Goal: Task Accomplishment & Management: Use online tool/utility

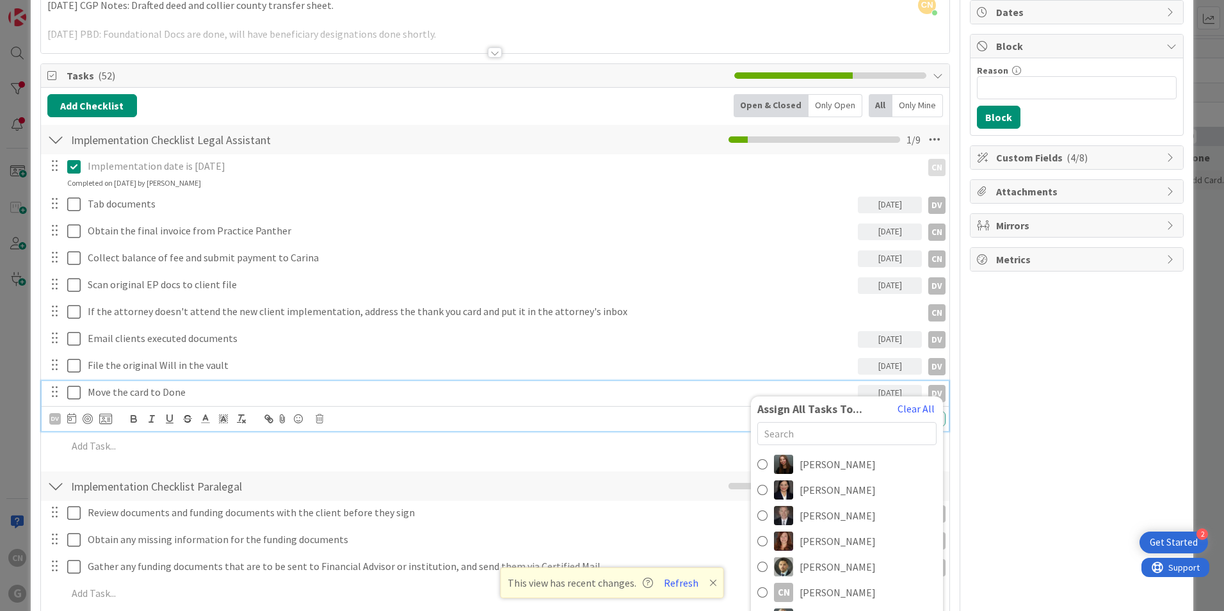
scroll to position [127, 0]
click at [539, 399] on div "Move the card to Done" at bounding box center [470, 391] width 775 height 22
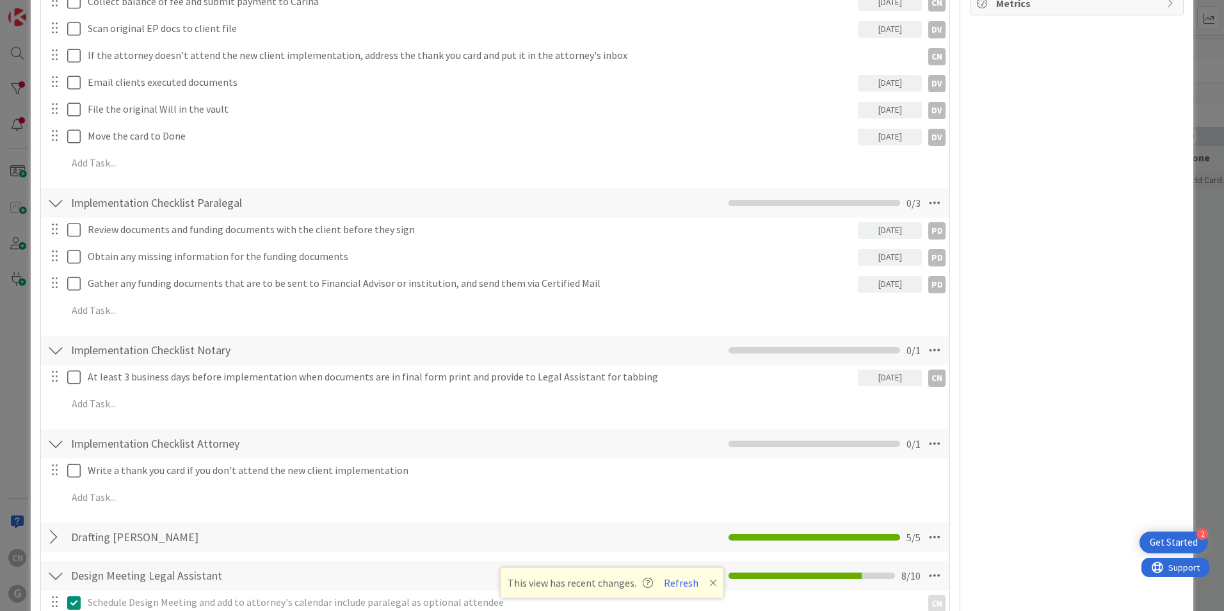
scroll to position [383, 0]
click at [929, 445] on icon at bounding box center [934, 442] width 23 height 23
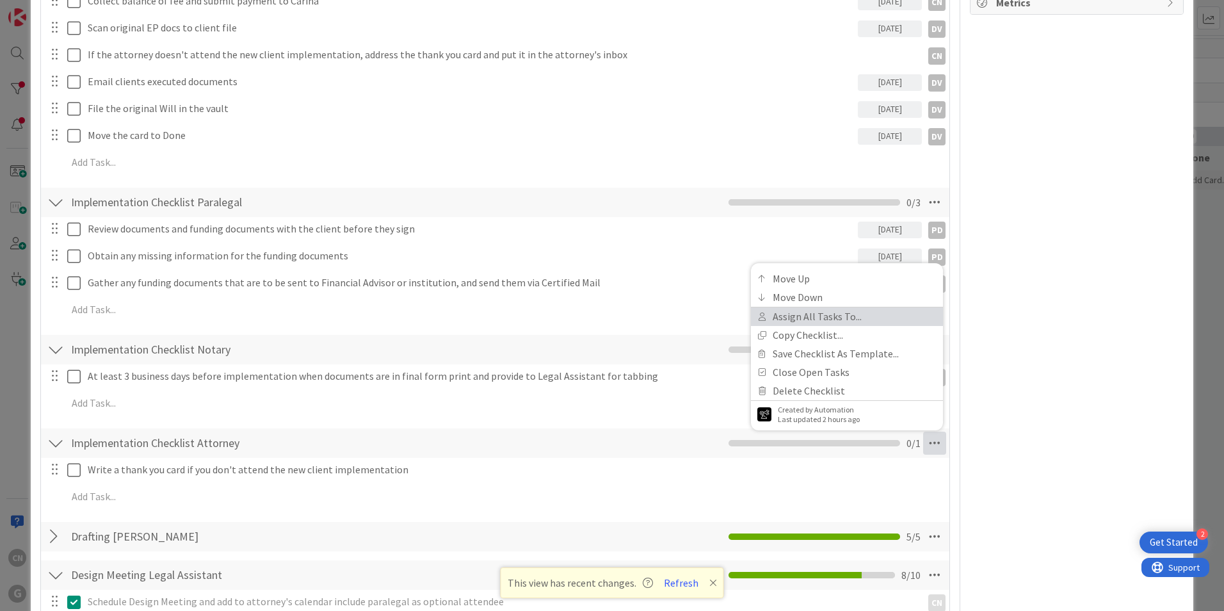
click at [806, 314] on link "Assign All Tasks To..." at bounding box center [847, 316] width 192 height 19
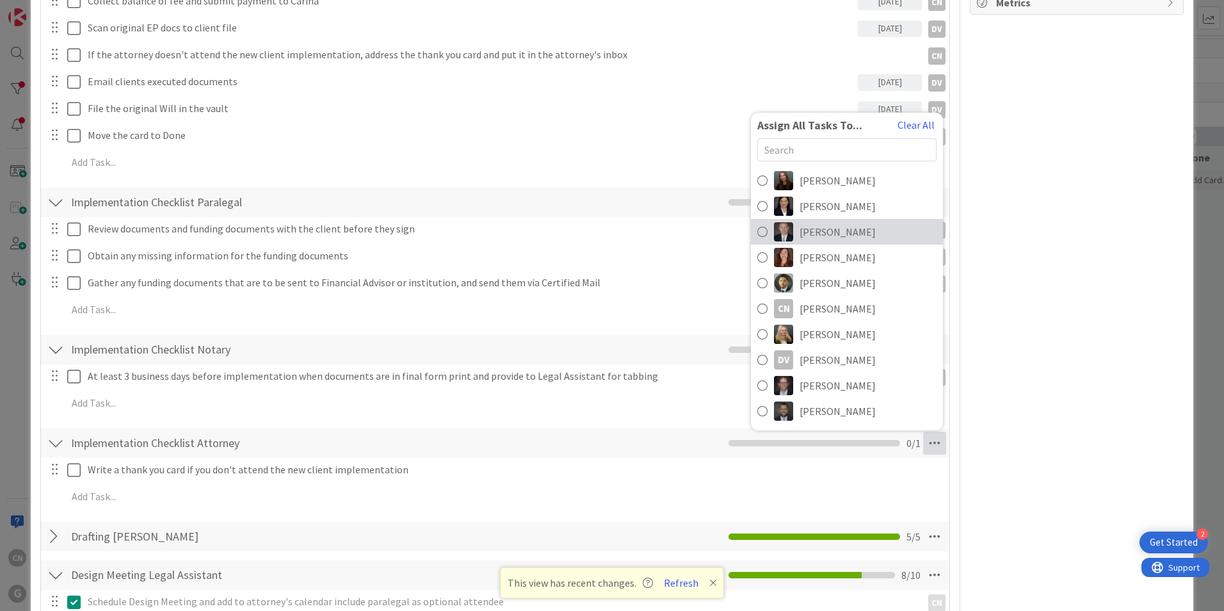
click at [813, 230] on span "Brad Galbraith" at bounding box center [837, 231] width 76 height 15
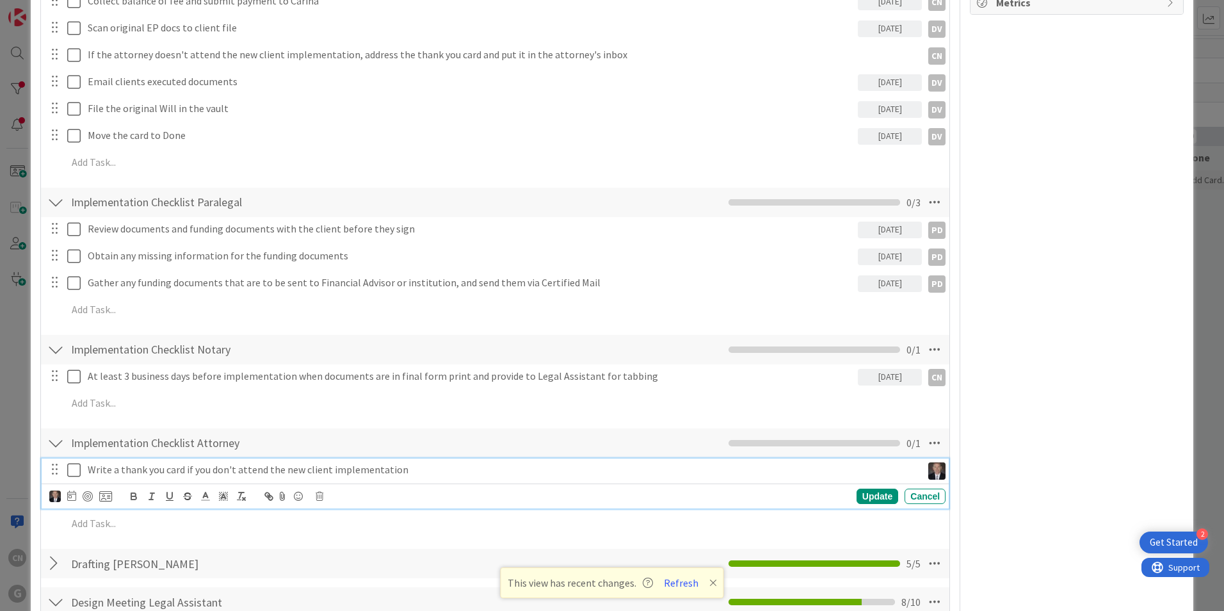
click at [424, 470] on p "Write a thank you card if you don't attend the new client implementation" at bounding box center [502, 469] width 829 height 15
click at [72, 494] on icon at bounding box center [71, 495] width 9 height 10
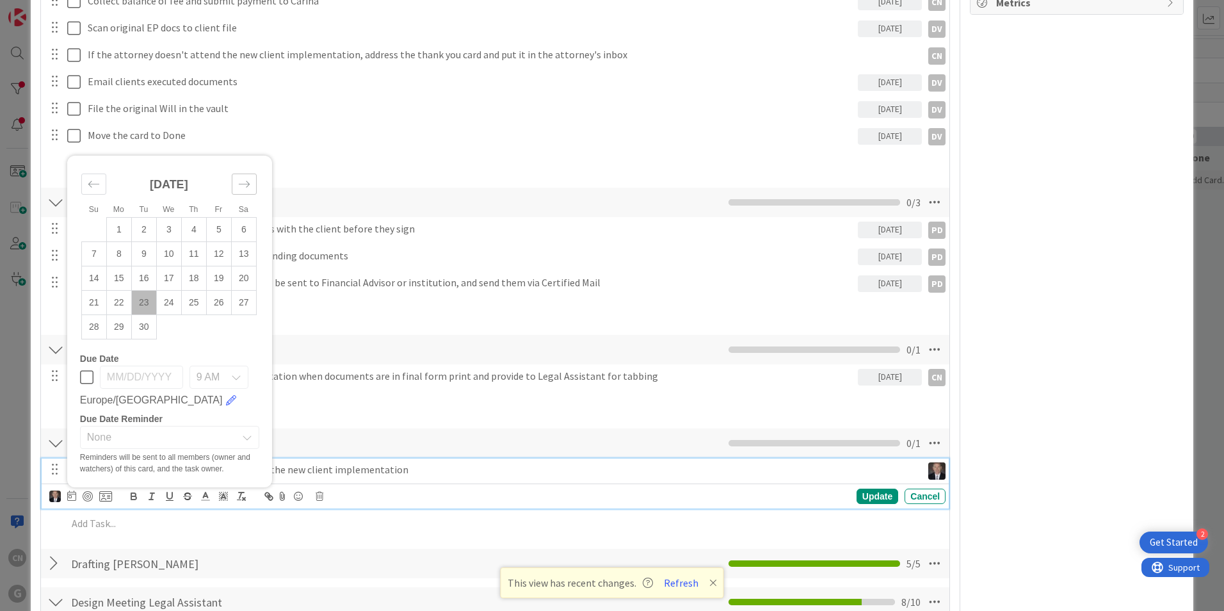
click at [244, 187] on icon "Move forward to switch to the next month." at bounding box center [244, 184] width 12 height 12
click at [220, 231] on td "3" at bounding box center [218, 230] width 25 height 24
type input "10/03/2025"
click at [875, 498] on div "Update" at bounding box center [877, 495] width 42 height 15
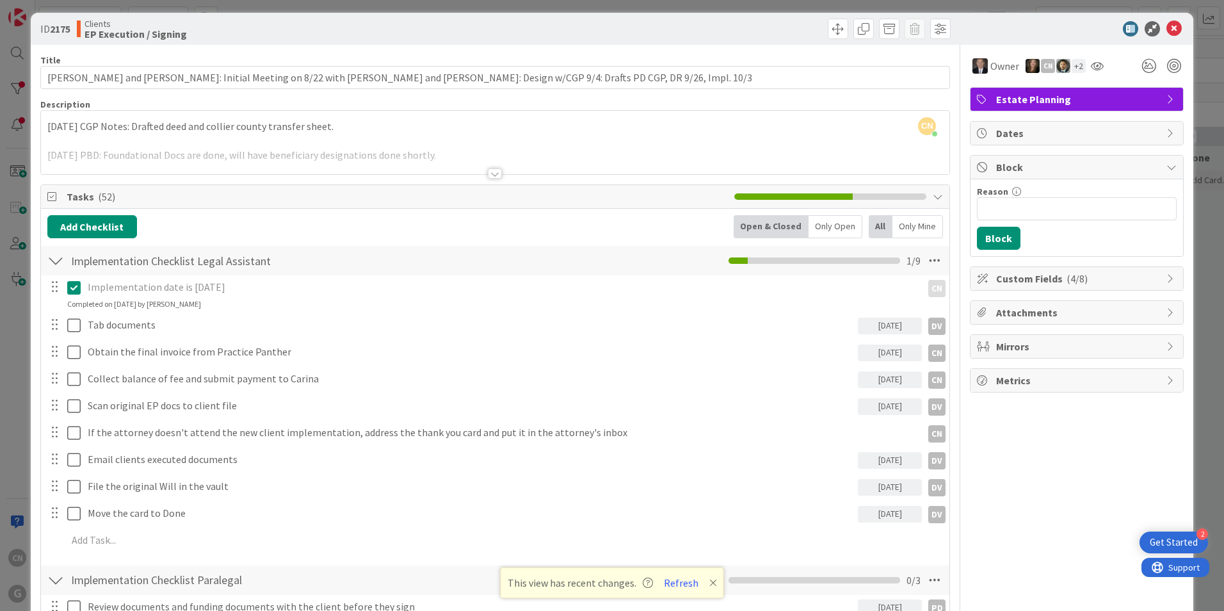
scroll to position [0, 0]
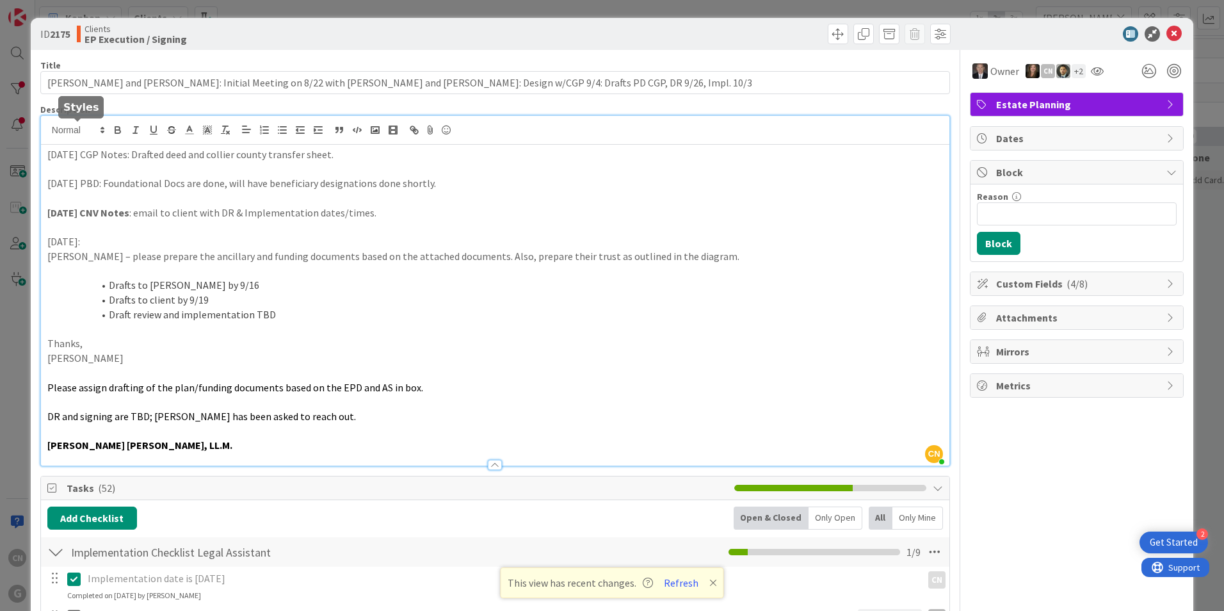
click at [46, 134] on div "CN Cindy Negron Vitilio just joined 9/22/25 CGP Notes: Drafted deed and collier…" at bounding box center [495, 290] width 908 height 349
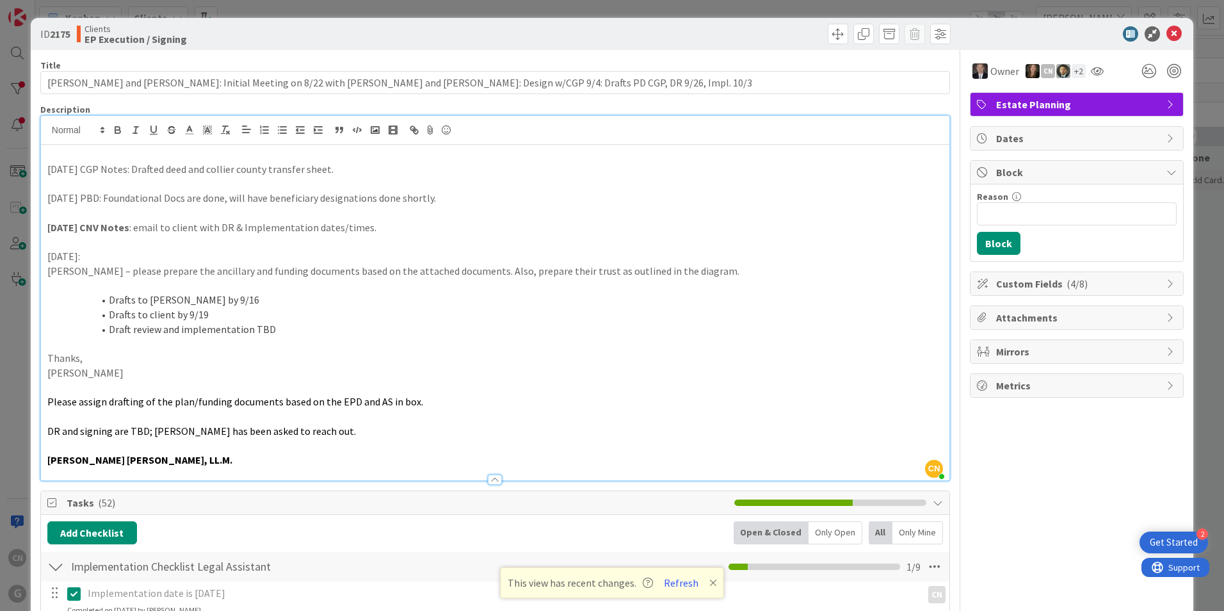
click at [224, 152] on p at bounding box center [494, 154] width 895 height 15
click at [1166, 35] on icon at bounding box center [1173, 33] width 15 height 15
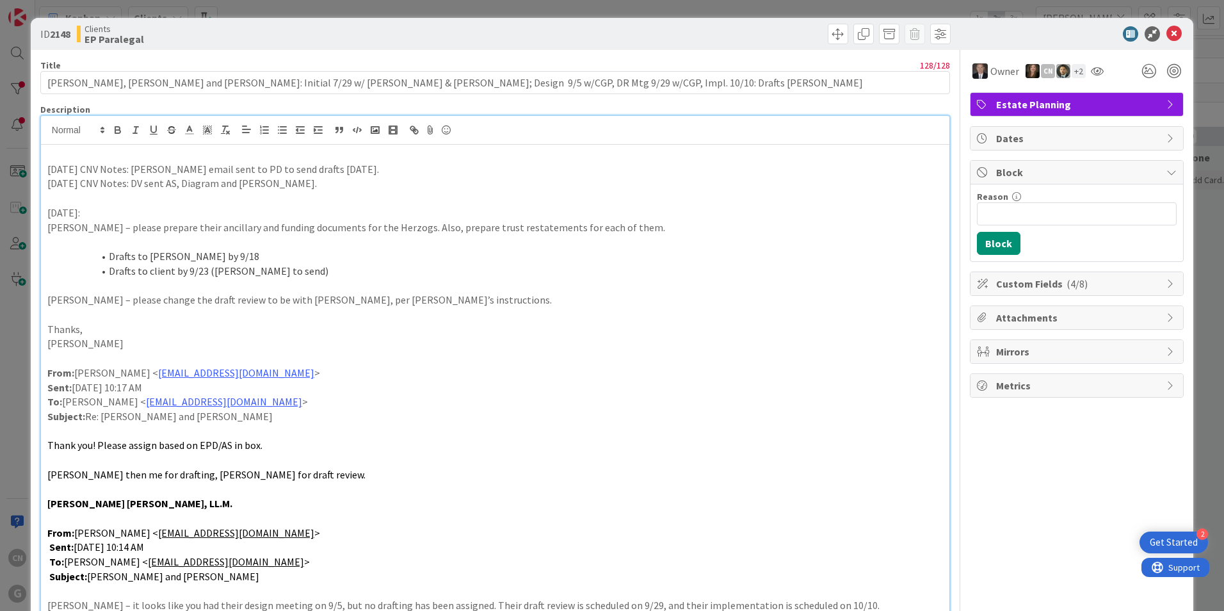
click at [139, 156] on p at bounding box center [494, 154] width 895 height 15
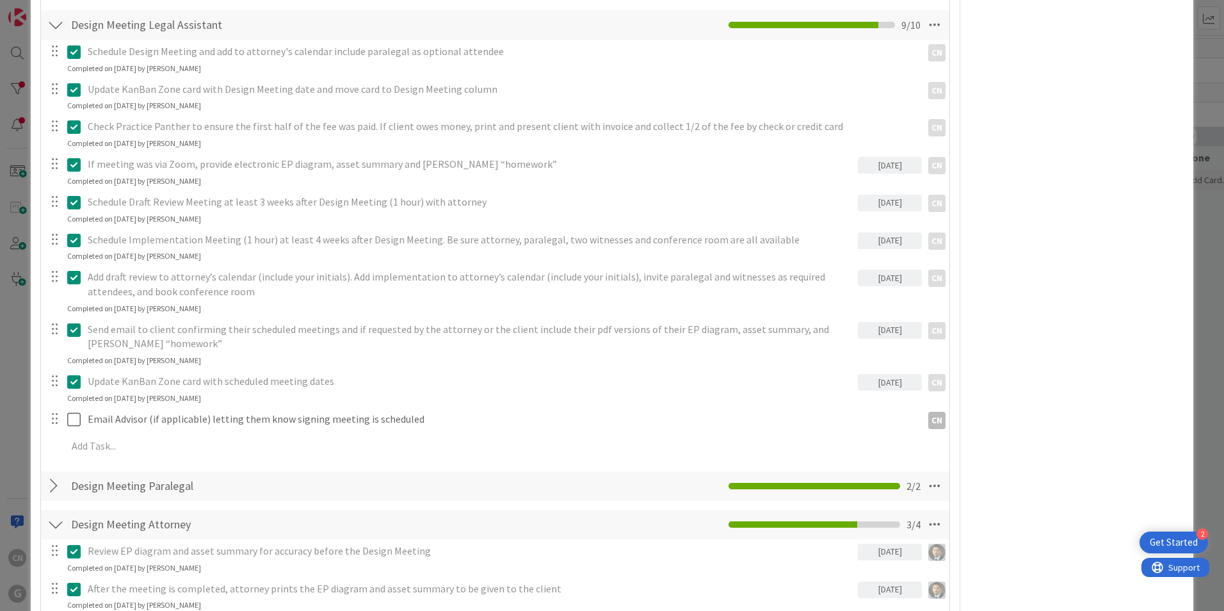
scroll to position [1087, 0]
click at [53, 13] on div at bounding box center [55, 24] width 17 height 23
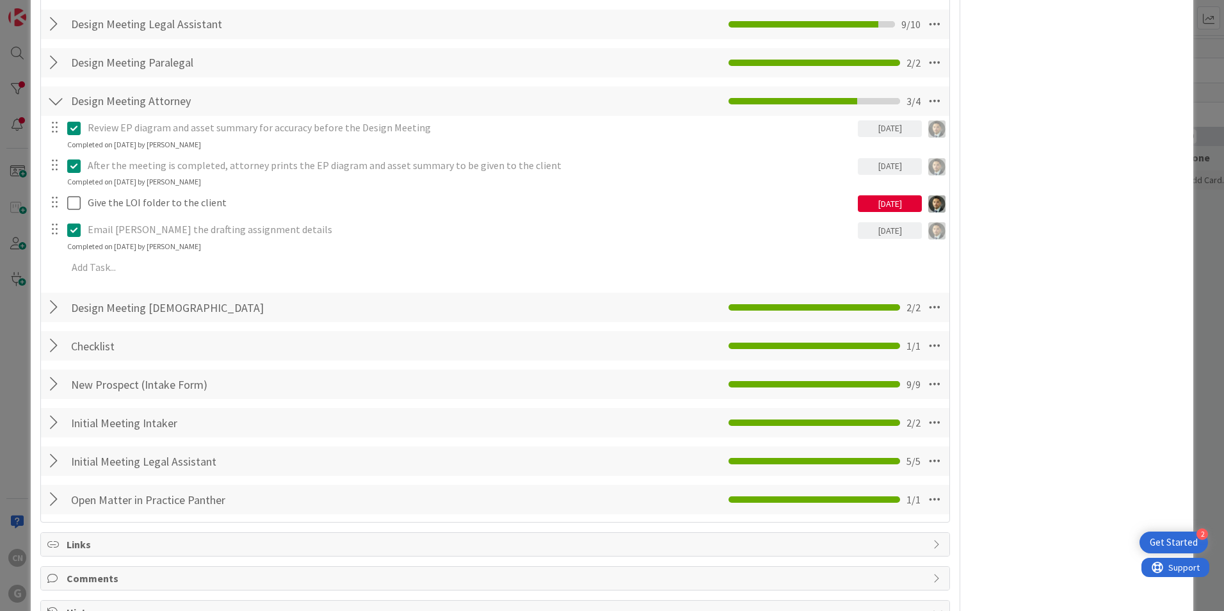
click at [54, 51] on div at bounding box center [55, 62] width 17 height 23
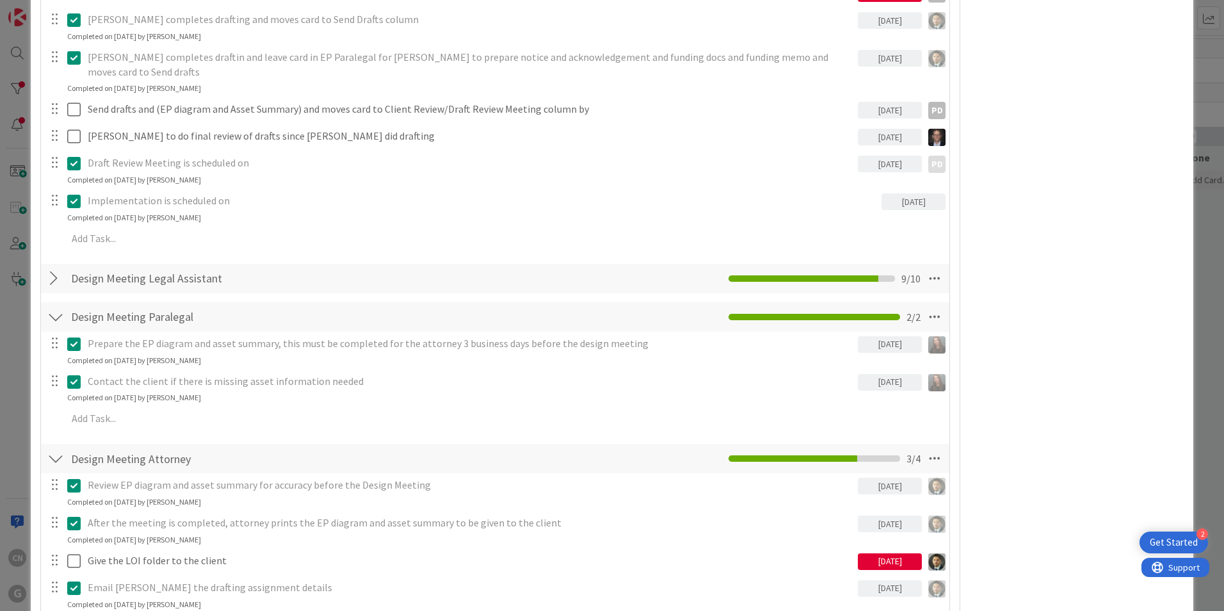
scroll to position [832, 0]
click at [59, 306] on div at bounding box center [55, 317] width 17 height 23
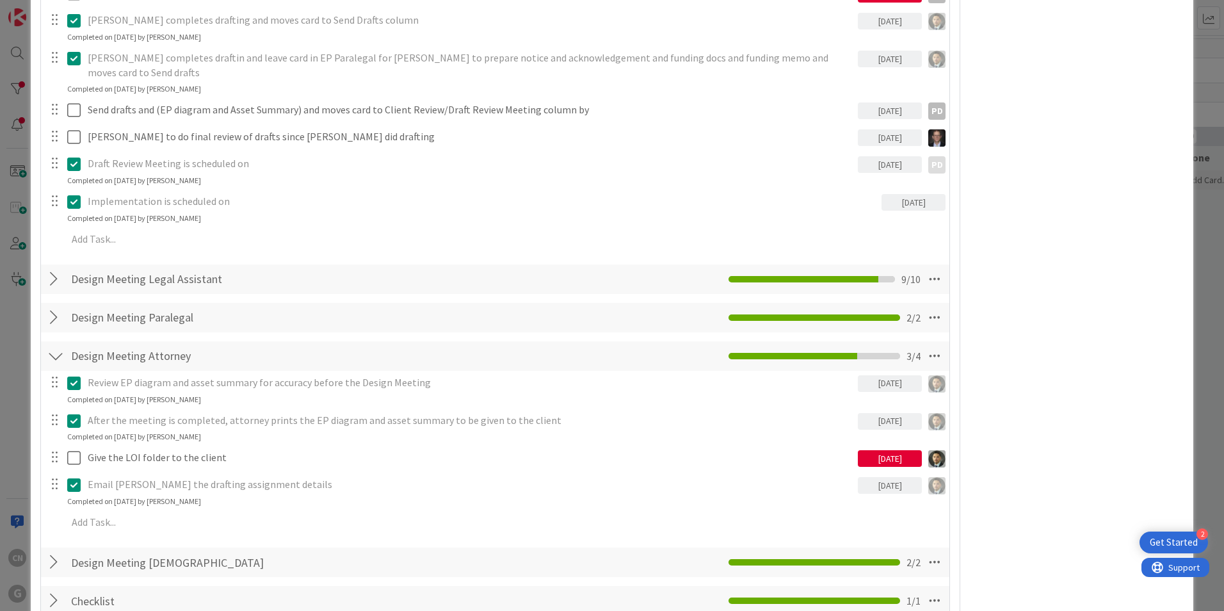
click at [54, 268] on div at bounding box center [55, 279] width 17 height 23
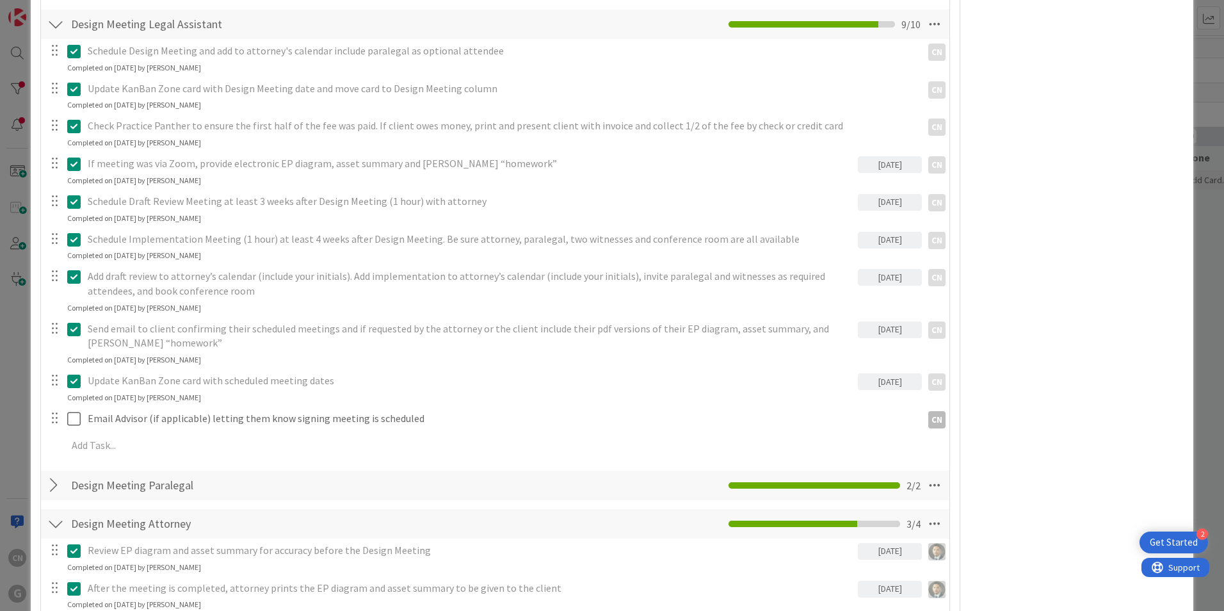
scroll to position [1087, 0]
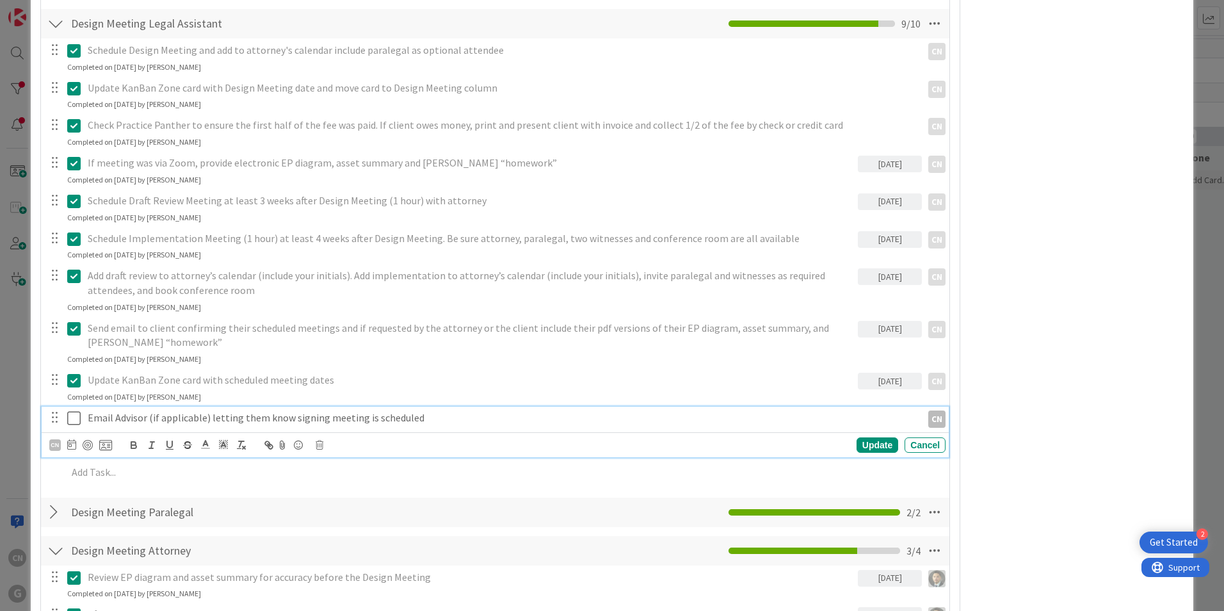
click at [423, 410] on p "Email Advisor (if applicable) letting them know signing meeting is scheduled" at bounding box center [502, 417] width 829 height 15
click at [320, 440] on icon at bounding box center [320, 444] width 8 height 9
click at [346, 488] on div "Delete" at bounding box center [351, 499] width 47 height 23
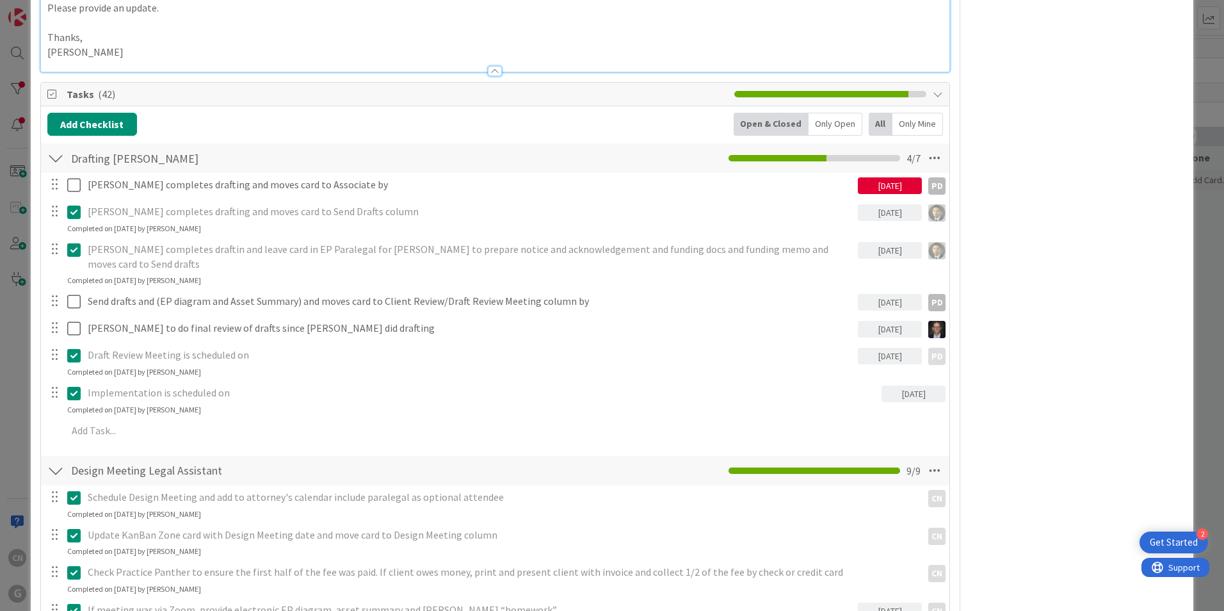
scroll to position [640, 0]
click at [54, 460] on div at bounding box center [55, 471] width 17 height 23
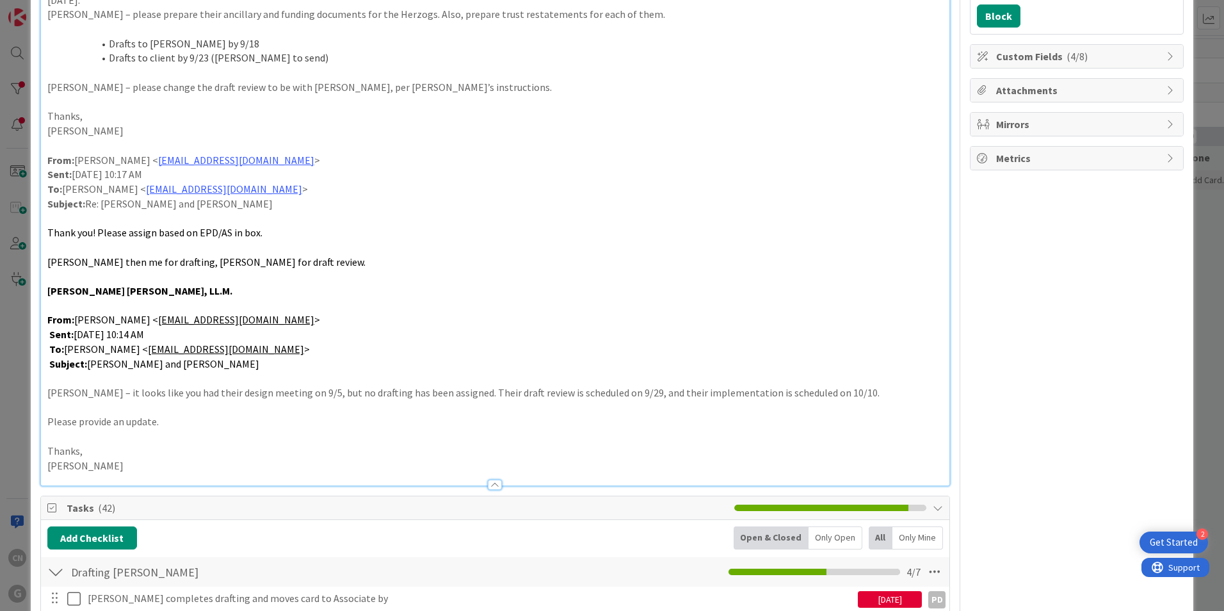
scroll to position [200, 0]
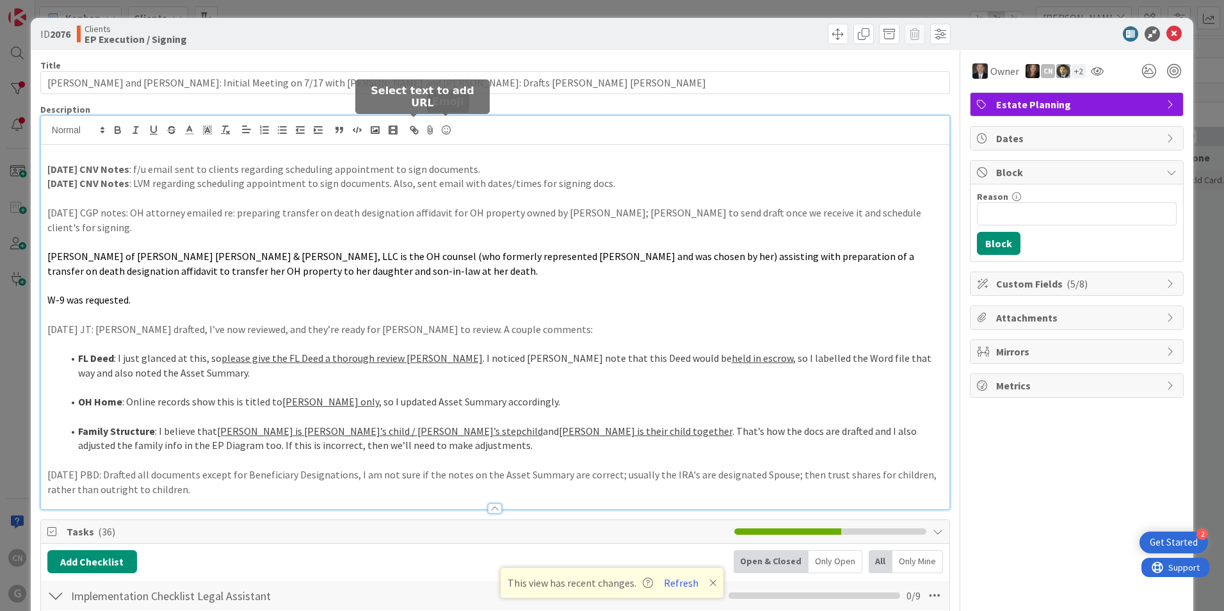
scroll to position [4, 0]
